Goal: Transaction & Acquisition: Subscribe to service/newsletter

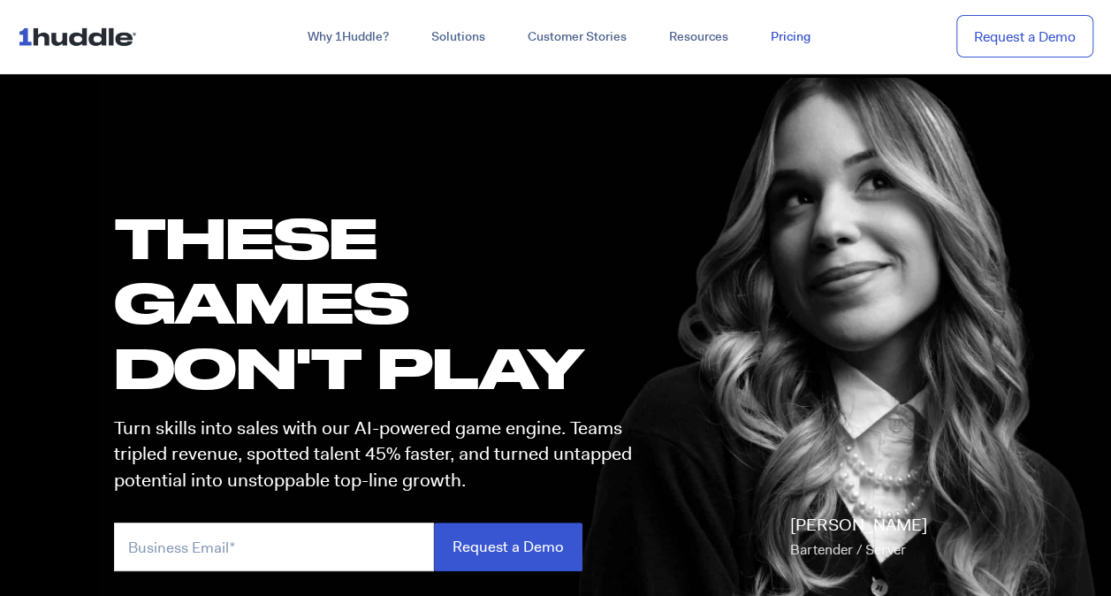
click at [802, 42] on link "Pricing" at bounding box center [790, 37] width 82 height 32
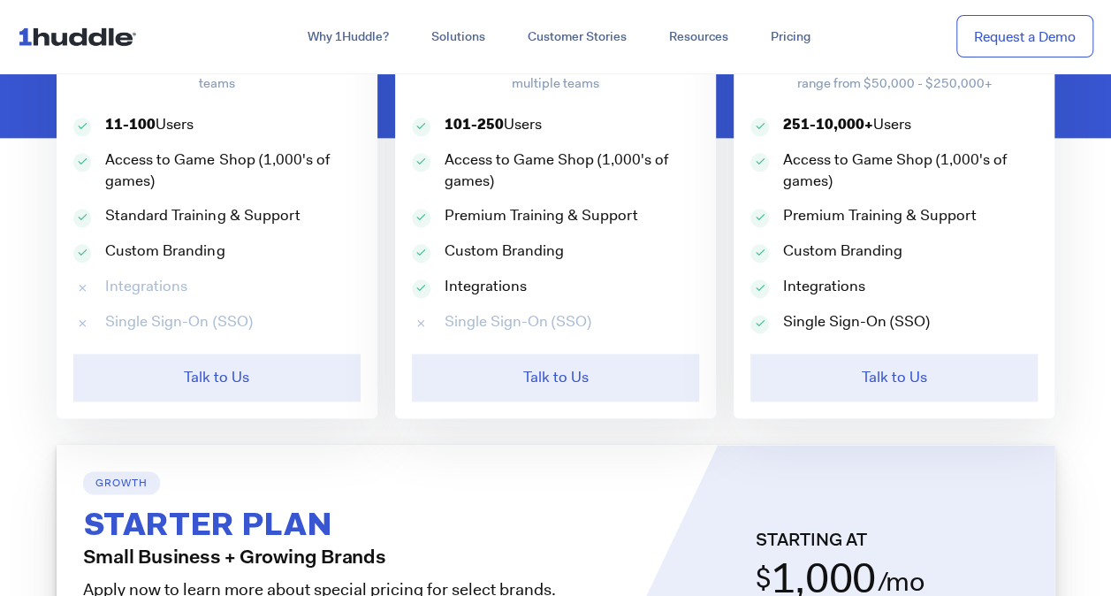
scroll to position [970, 0]
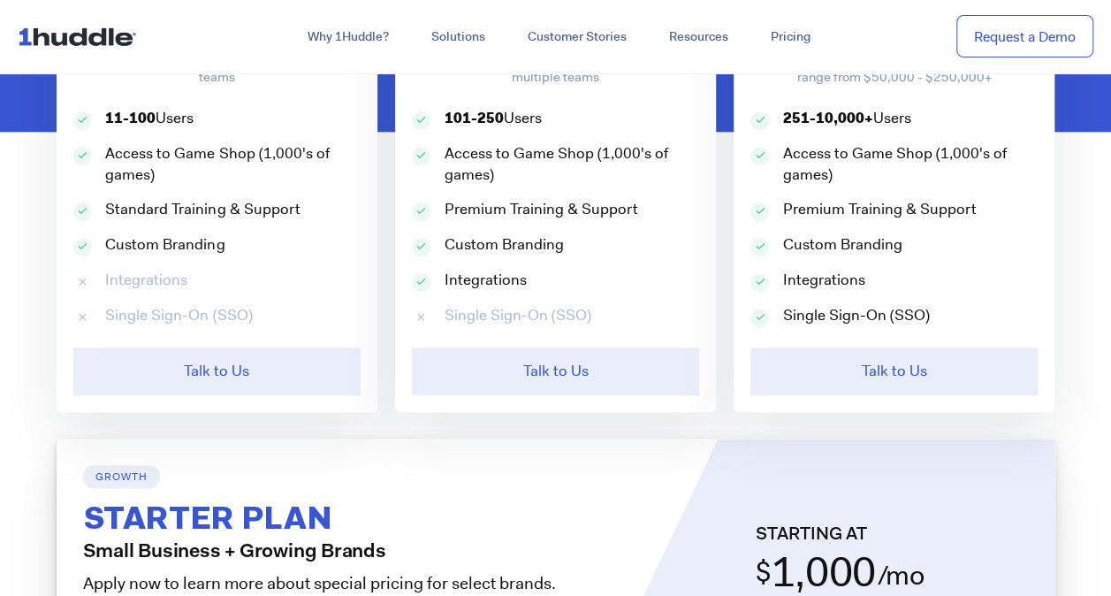
drag, startPoint x: 384, startPoint y: 154, endPoint x: 307, endPoint y: 134, distance: 79.3
click at [307, 134] on div "Standard $ 2,500 /mo Best for small to mid-size companies training 1-2 teams 11…" at bounding box center [217, 180] width 338 height 465
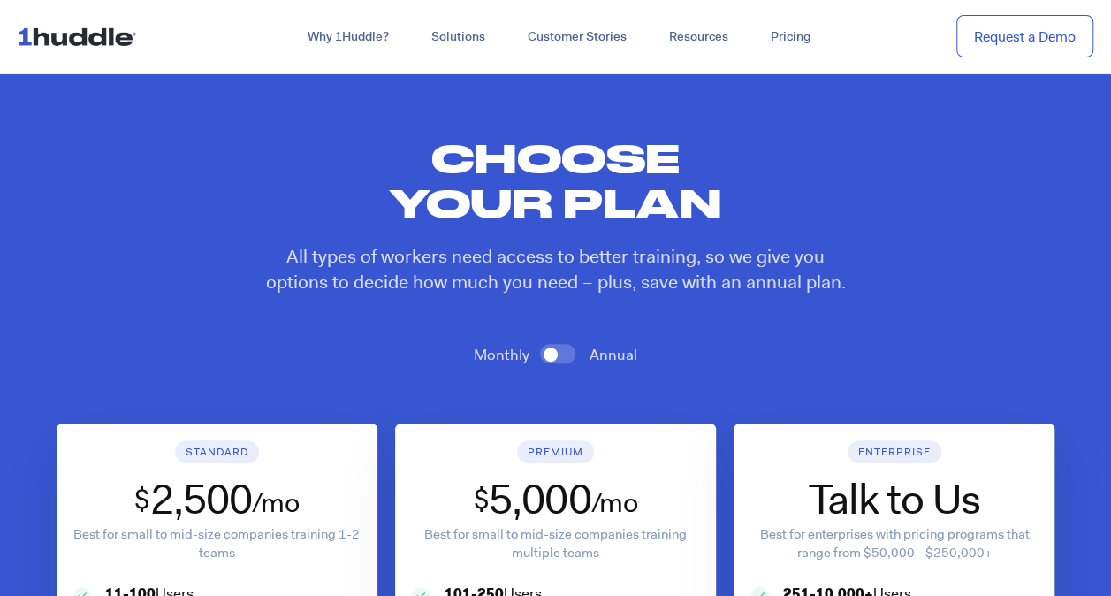
scroll to position [0, 0]
